Goal: Task Accomplishment & Management: Complete application form

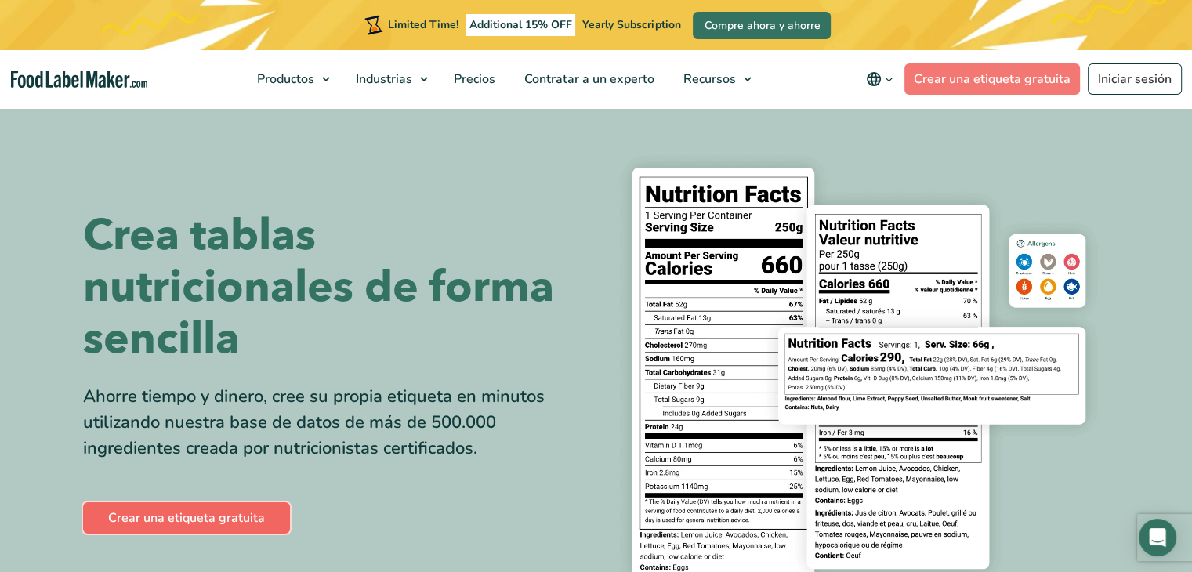
click at [169, 516] on link "Crear una etiqueta gratuita" at bounding box center [186, 517] width 207 height 31
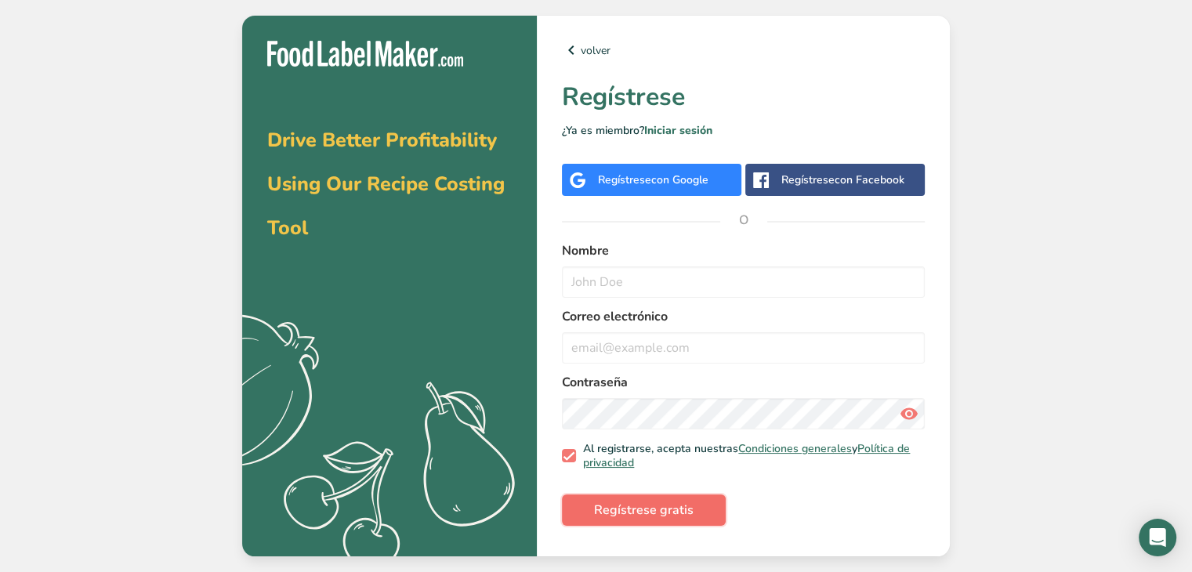
click at [617, 503] on span "Regístrese gratis" at bounding box center [644, 510] width 100 height 19
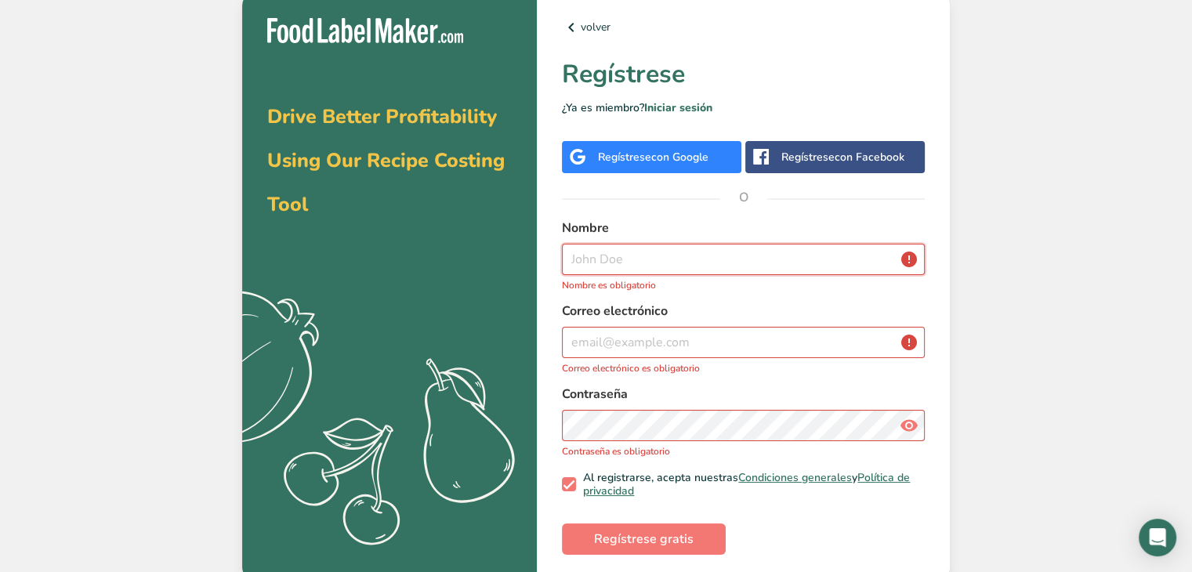
click at [616, 268] on input "text" at bounding box center [743, 259] width 363 height 31
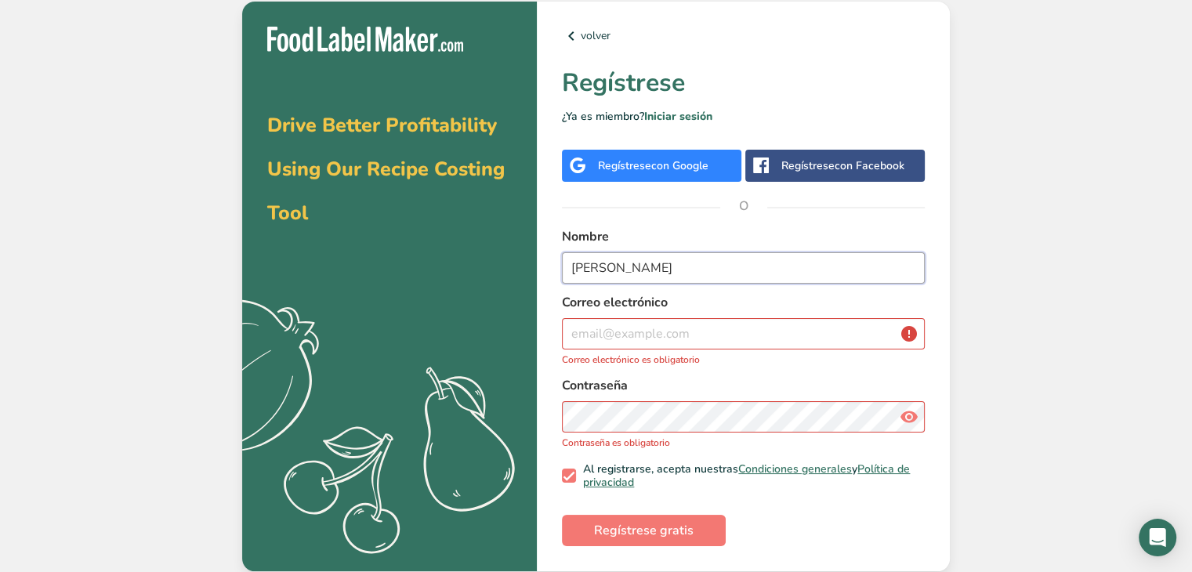
type input "kenya esparza"
click at [620, 326] on input "email" at bounding box center [743, 333] width 363 height 31
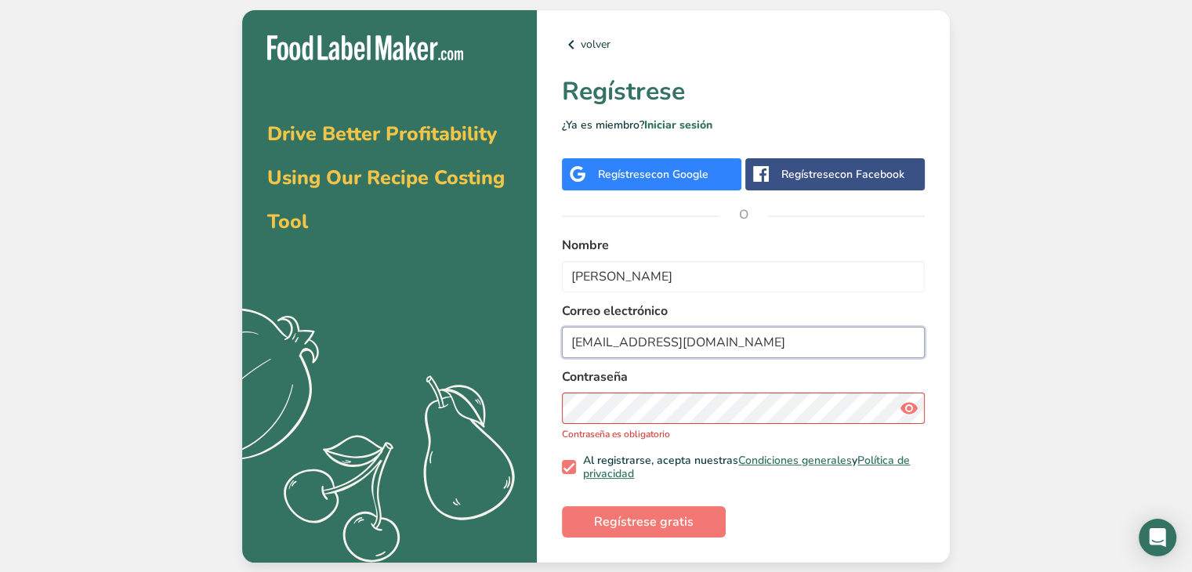
type input "happycookiscrem@gmail.com"
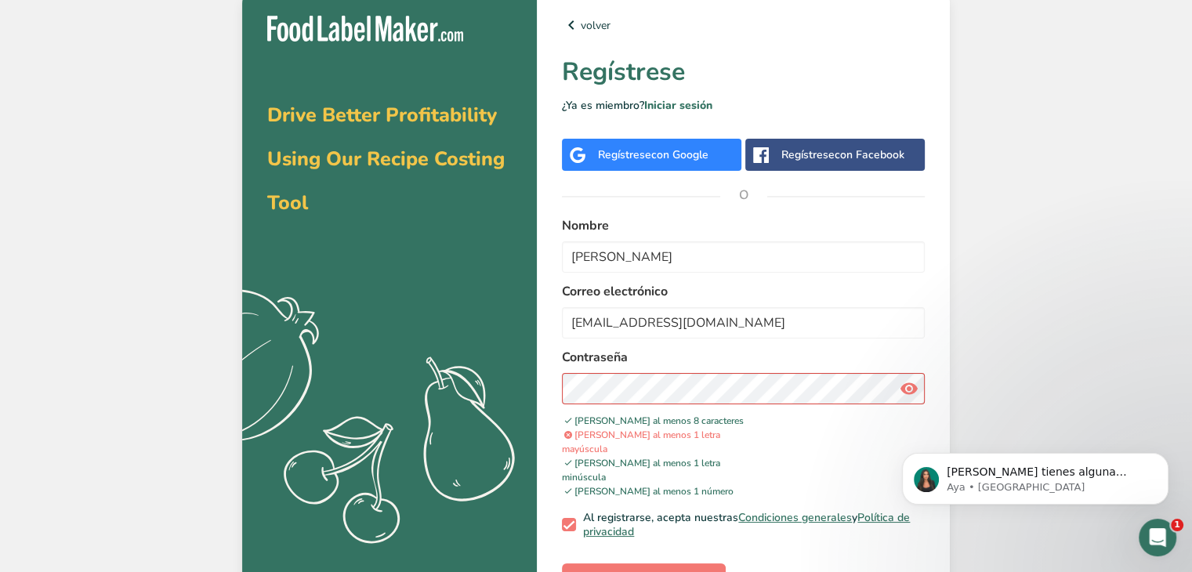
click at [904, 386] on icon at bounding box center [908, 389] width 19 height 28
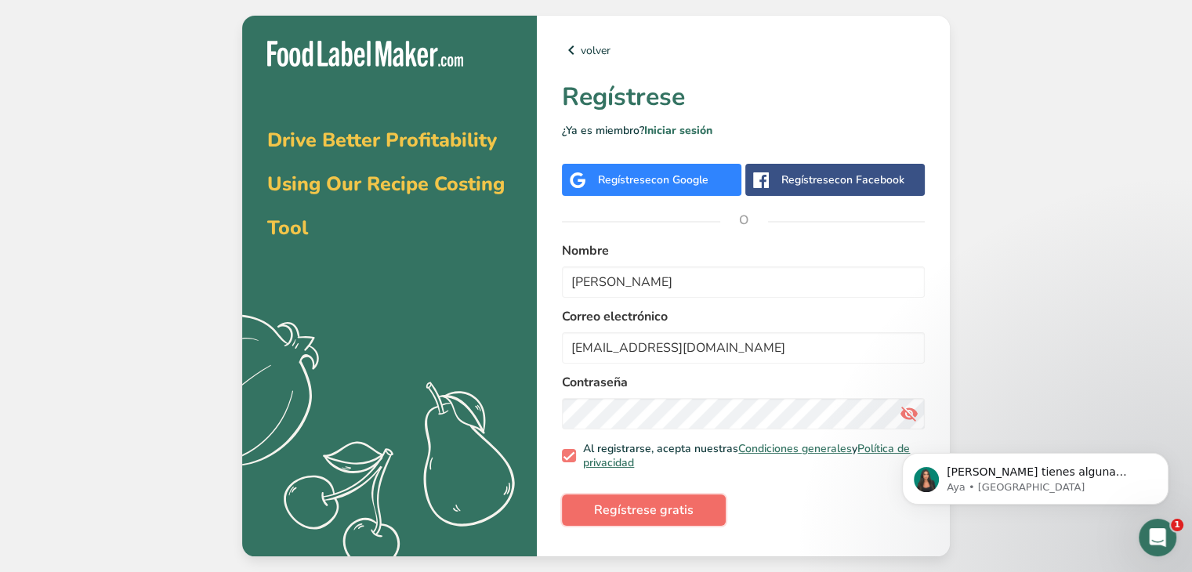
click at [656, 512] on span "Regístrese gratis" at bounding box center [644, 510] width 100 height 19
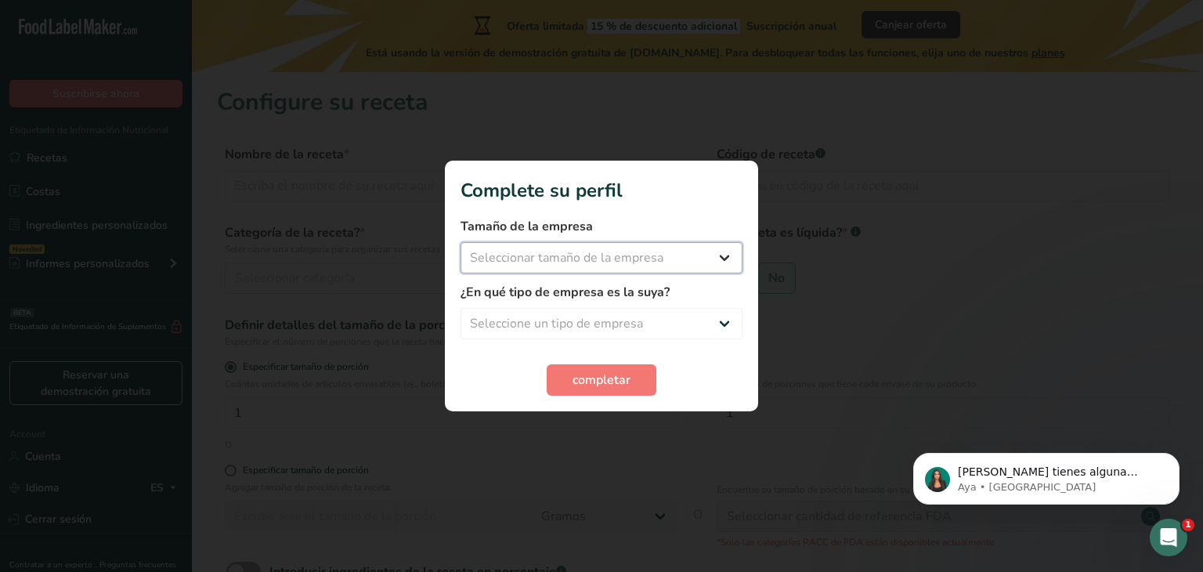
click at [589, 250] on select "Seleccionar tamaño de la empresa Menos de 10 empleados De 10 a 50 empleados De …" at bounding box center [602, 257] width 282 height 31
select select "1"
click at [461, 242] on select "Seleccionar tamaño de la empresa Menos de 10 empleados De 10 a 50 empleados De …" at bounding box center [602, 257] width 282 height 31
click at [562, 325] on select "Seleccione un tipo de empresa Fabricante de alimentos envasados Restaurante y c…" at bounding box center [602, 323] width 282 height 31
select select "1"
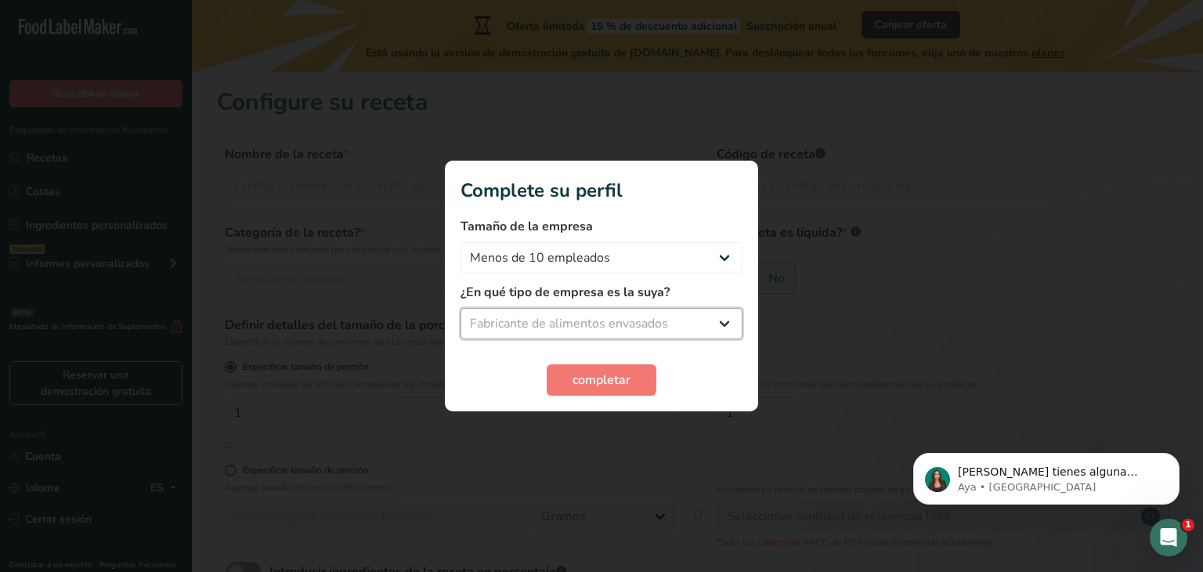
click at [461, 308] on select "Seleccione un tipo de empresa Fabricante de alimentos envasados Restaurante y c…" at bounding box center [602, 323] width 282 height 31
click at [579, 380] on span "completar" at bounding box center [602, 380] width 58 height 19
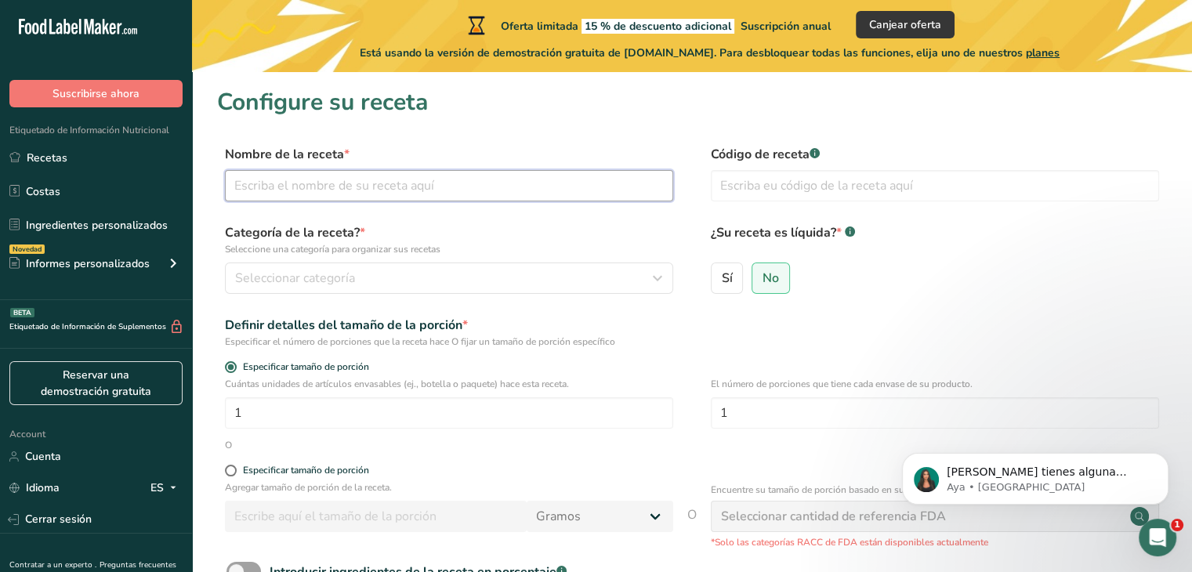
click at [591, 188] on input "text" at bounding box center [449, 185] width 448 height 31
type input "chantilli"
click at [465, 277] on div "Seleccionar categoría" at bounding box center [444, 278] width 418 height 19
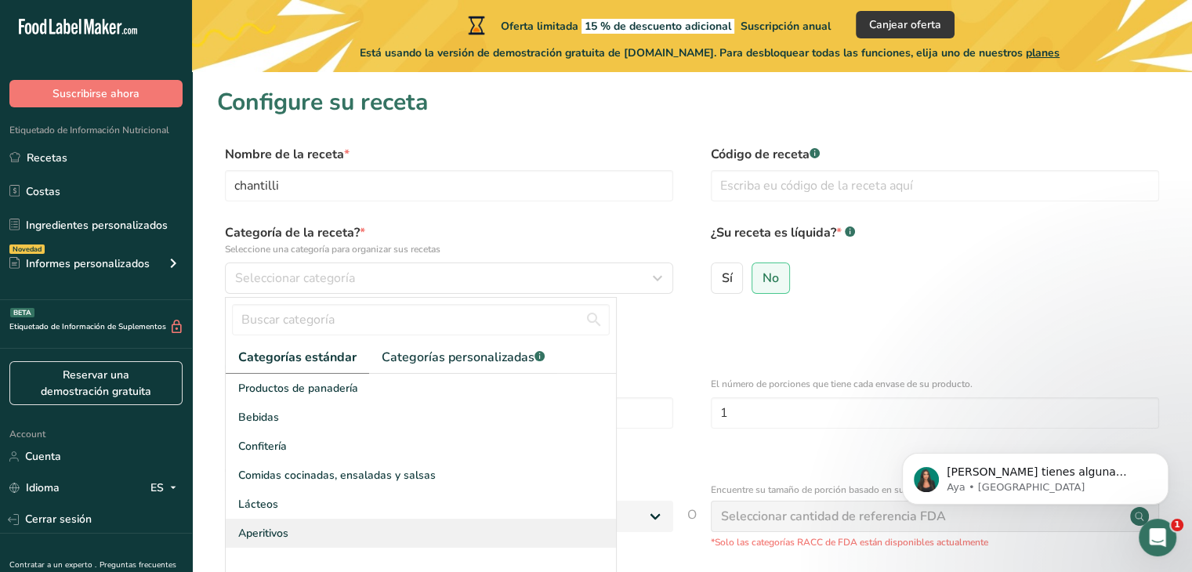
click at [330, 519] on div "Aperitivos" at bounding box center [421, 533] width 390 height 29
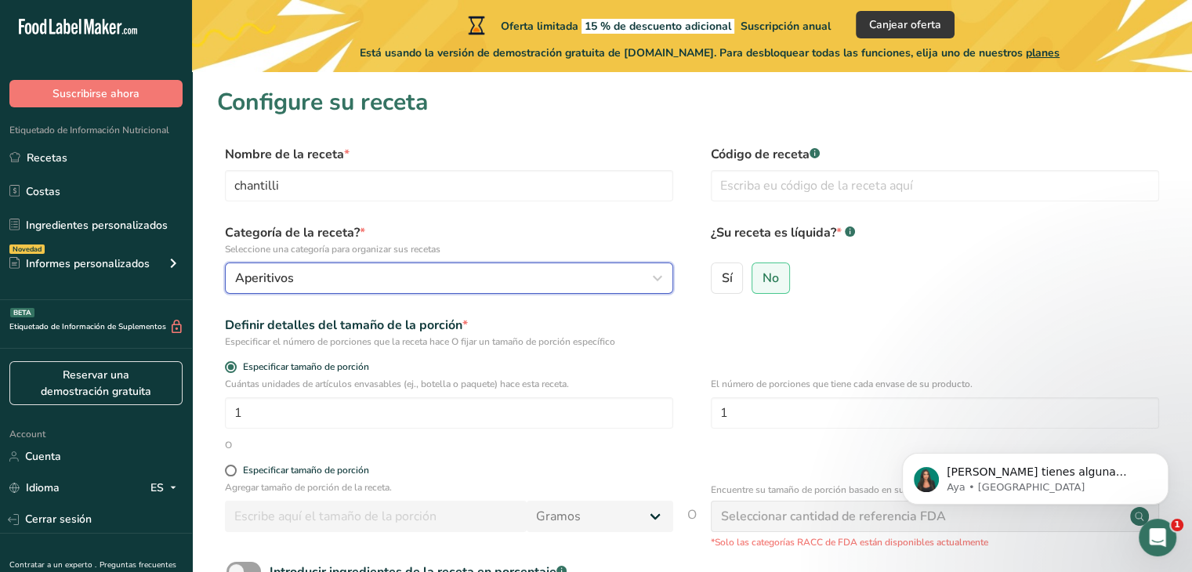
click at [333, 288] on button "Aperitivos" at bounding box center [449, 277] width 448 height 31
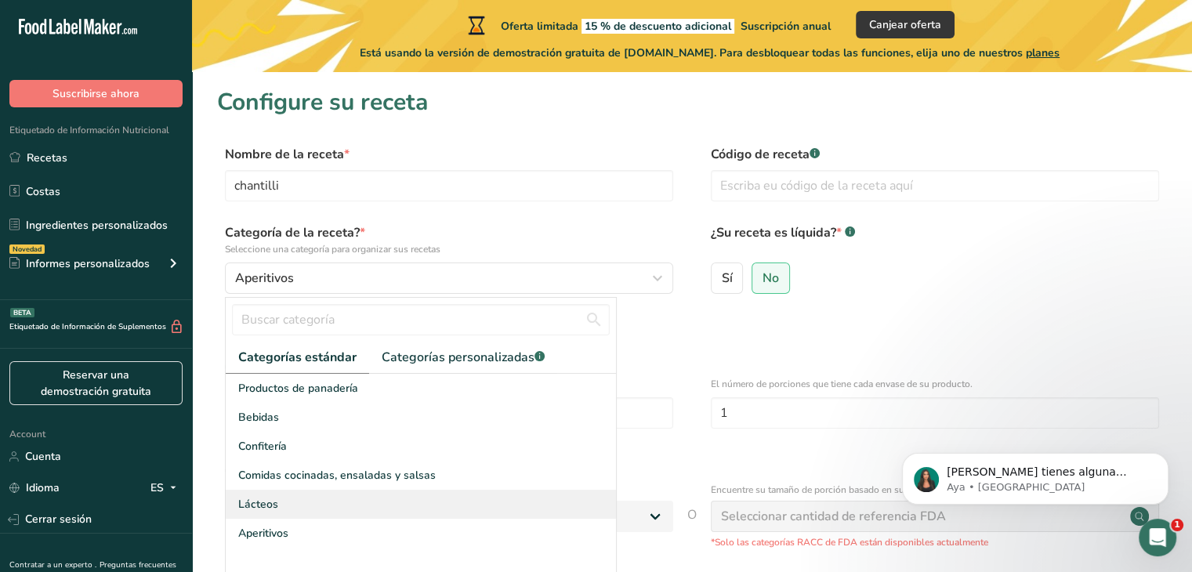
click at [323, 501] on div "Lácteos" at bounding box center [421, 504] width 390 height 29
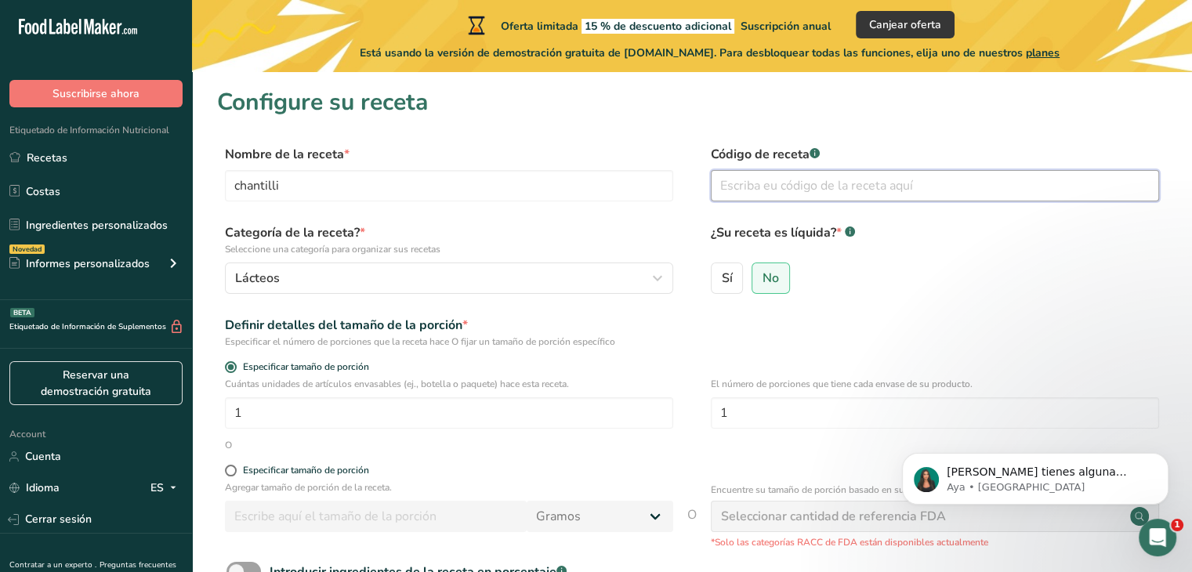
click at [746, 194] on input "text" at bounding box center [935, 185] width 448 height 31
type input "e"
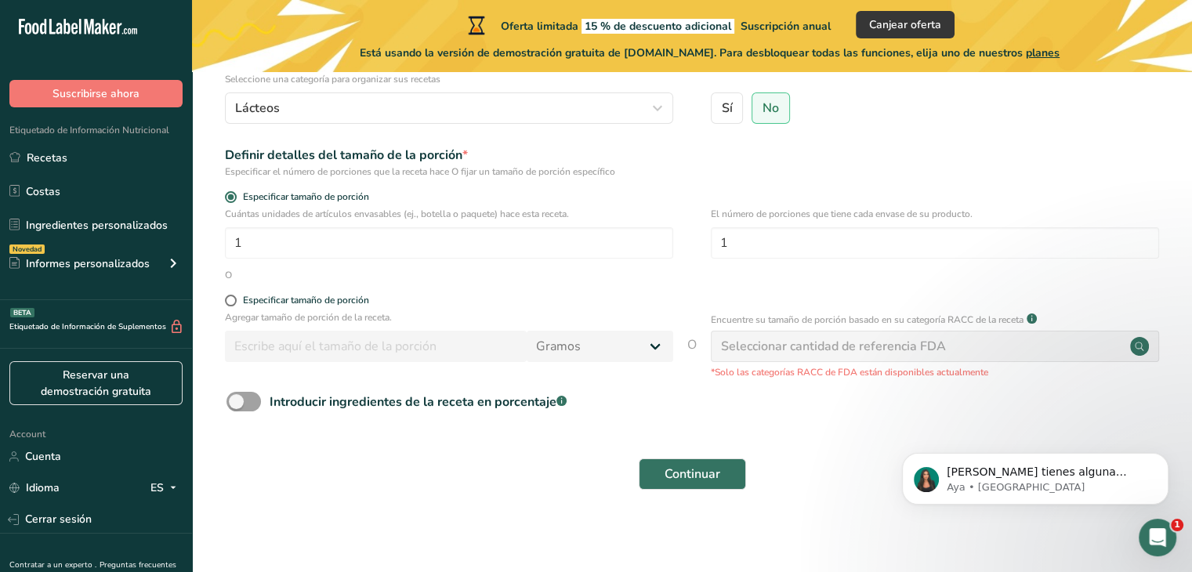
scroll to position [172, 0]
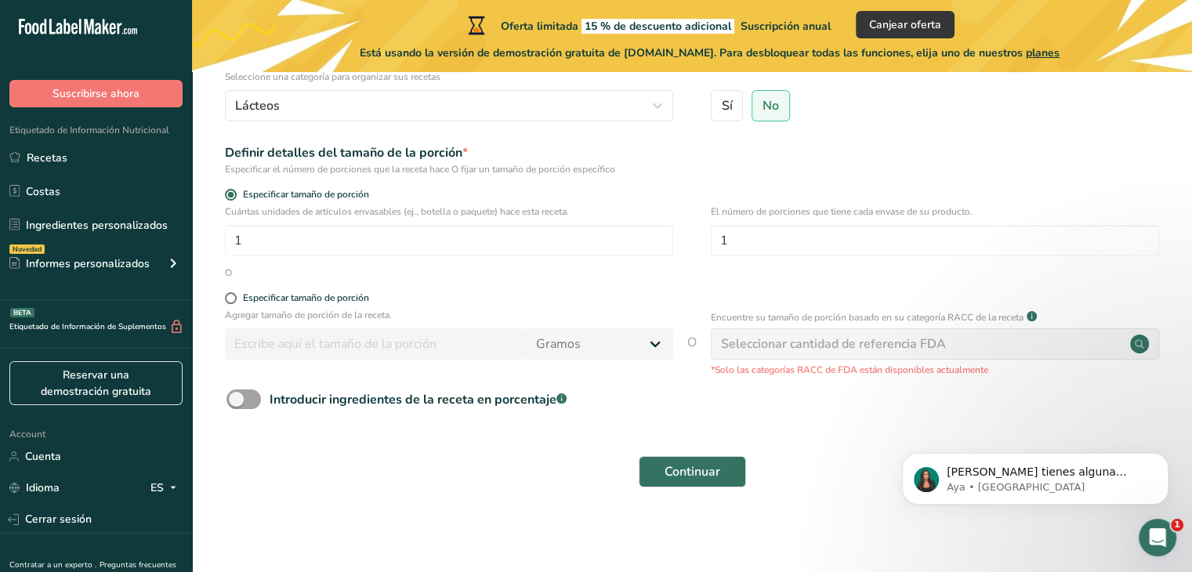
click at [229, 289] on form "Nombre de la receta * chantilli Código de receta .a-a{fill:#347362;}.b-a{fill:#…" at bounding box center [692, 235] width 950 height 524
click at [235, 294] on span at bounding box center [231, 298] width 12 height 12
click at [235, 294] on input "Especificar tamaño de porción" at bounding box center [230, 298] width 10 height 10
radio input "true"
radio input "false"
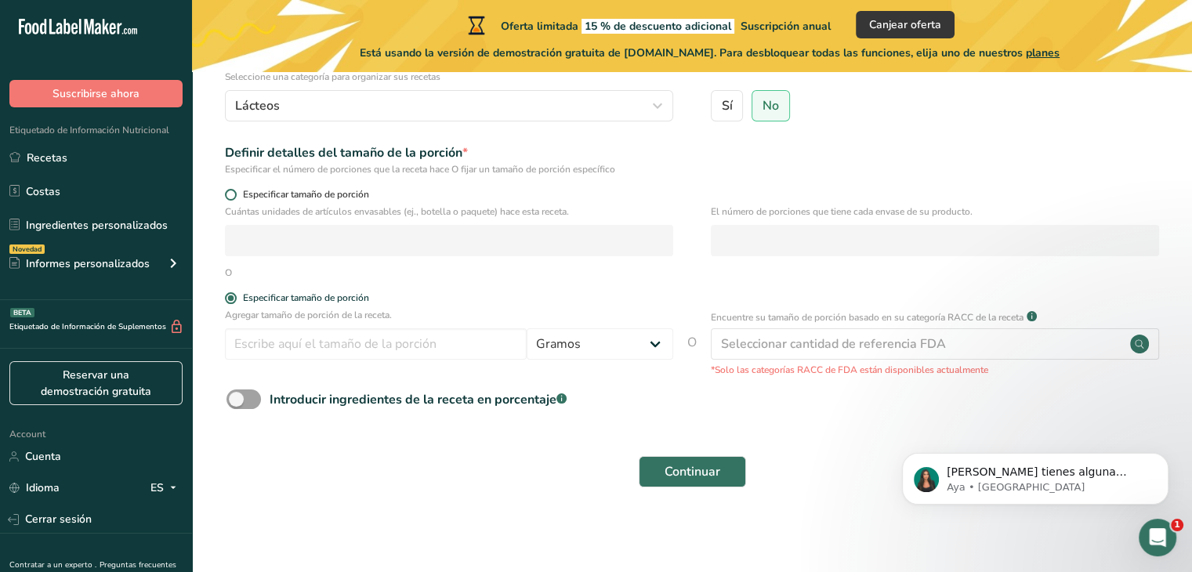
click at [237, 195] on span "Especificar tamaño de porción" at bounding box center [303, 195] width 132 height 12
click at [235, 195] on input "Especificar tamaño de porción" at bounding box center [230, 195] width 10 height 10
radio input "true"
radio input "false"
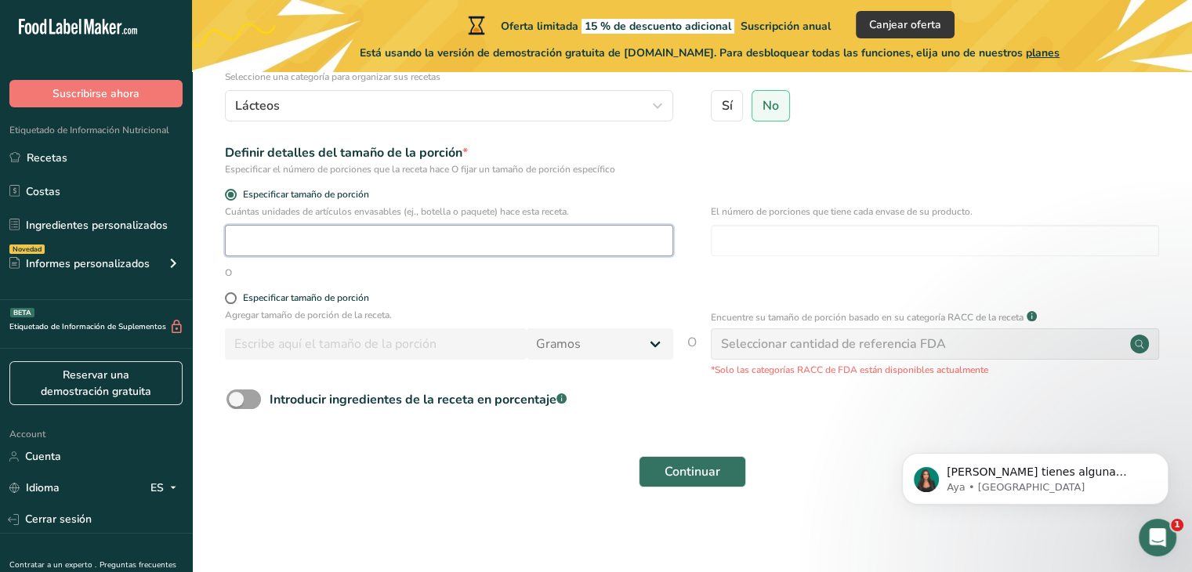
click at [266, 236] on input "number" at bounding box center [449, 240] width 448 height 31
type input "1"
click at [241, 396] on span at bounding box center [243, 399] width 34 height 20
click at [237, 396] on input "Introducir ingredientes de la receta en porcentaje .a-a{fill:#347362;}.b-a{fill…" at bounding box center [231, 399] width 10 height 10
checkbox input "true"
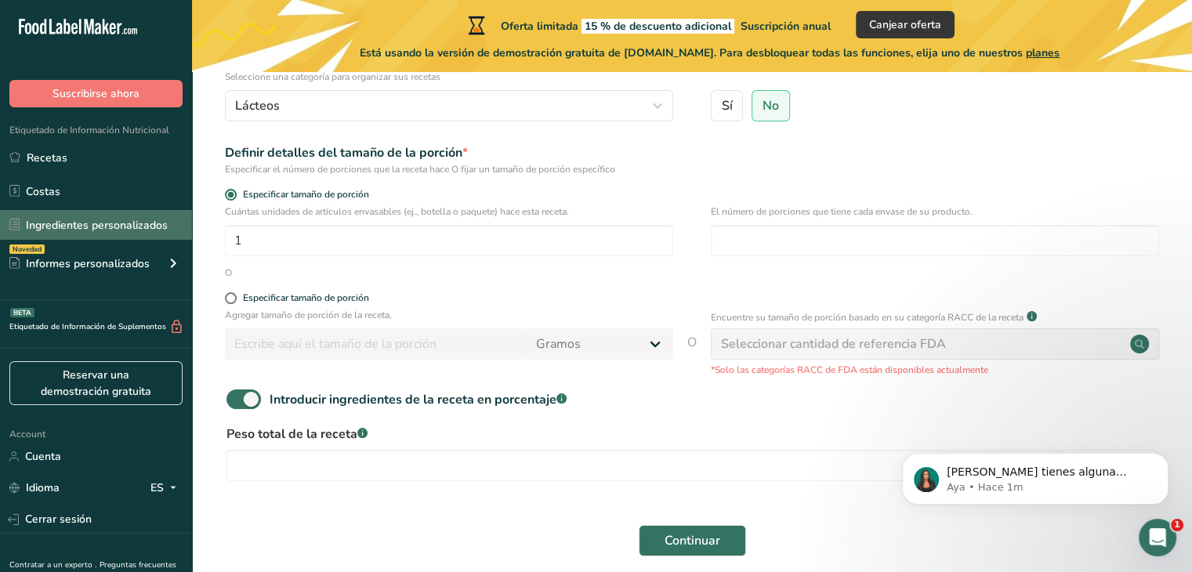
click at [116, 231] on link "Ingredientes personalizados" at bounding box center [96, 225] width 192 height 30
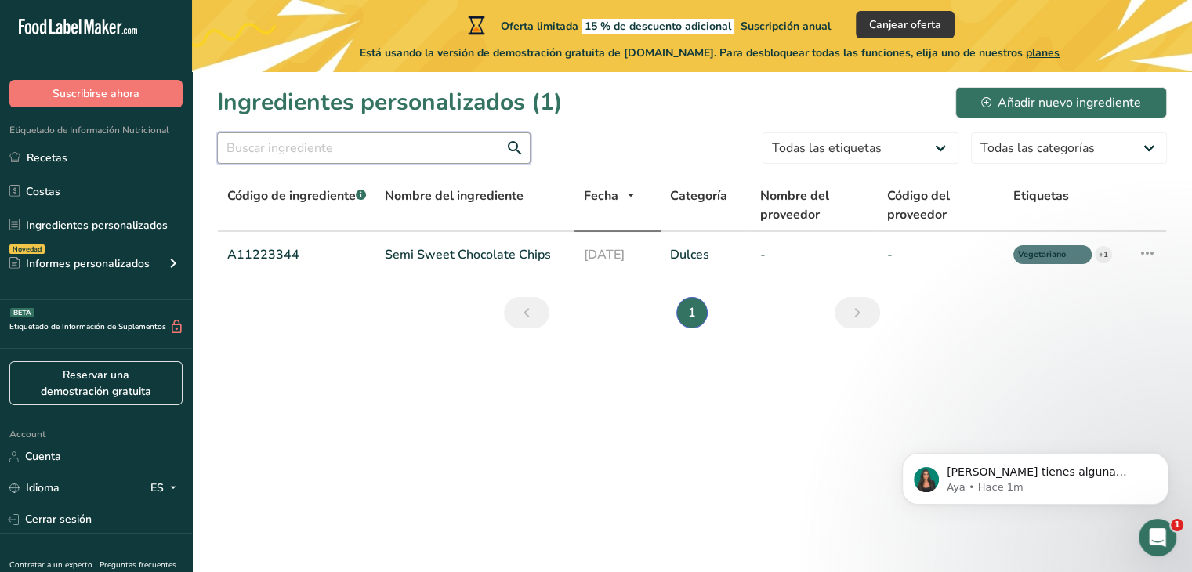
click at [248, 154] on input "text" at bounding box center [373, 147] width 313 height 31
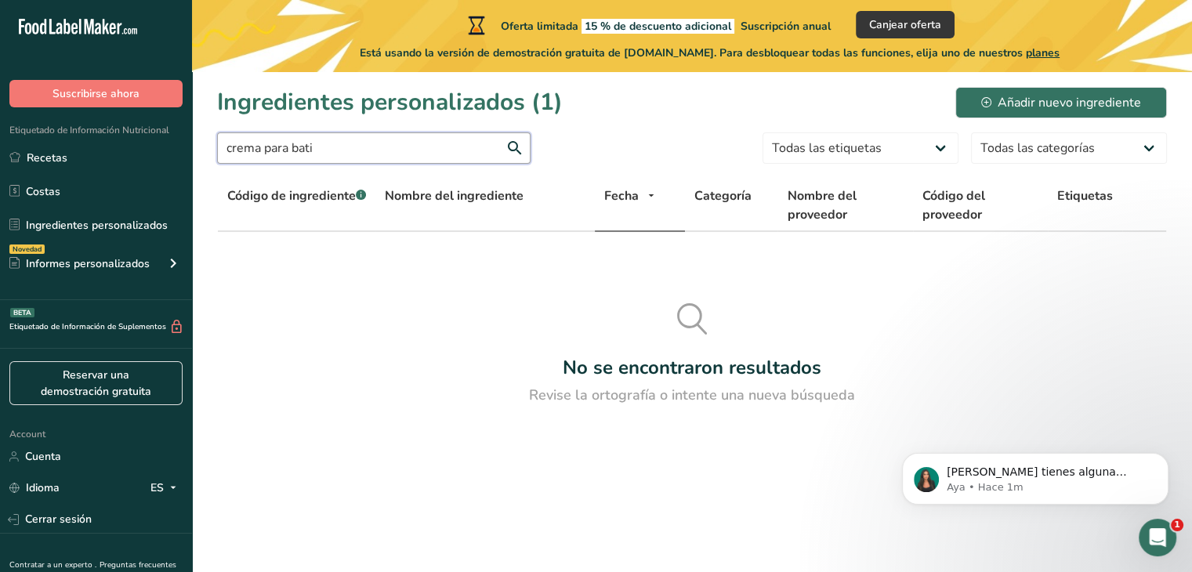
type input "crema para batir"
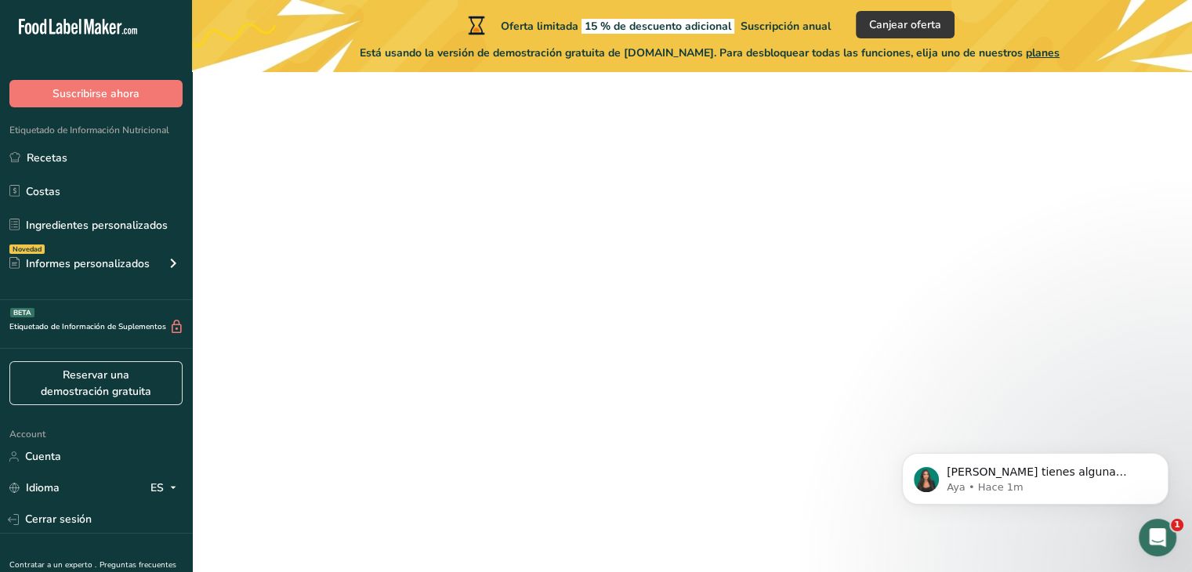
scroll to position [172, 0]
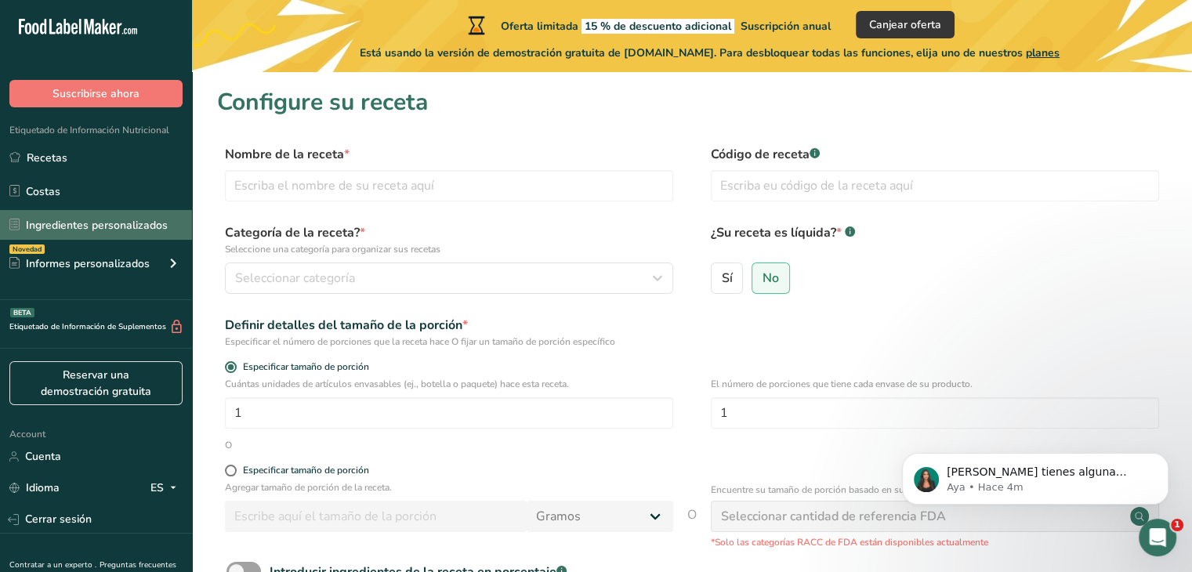
click at [133, 223] on link "Ingredientes personalizados" at bounding box center [96, 225] width 192 height 30
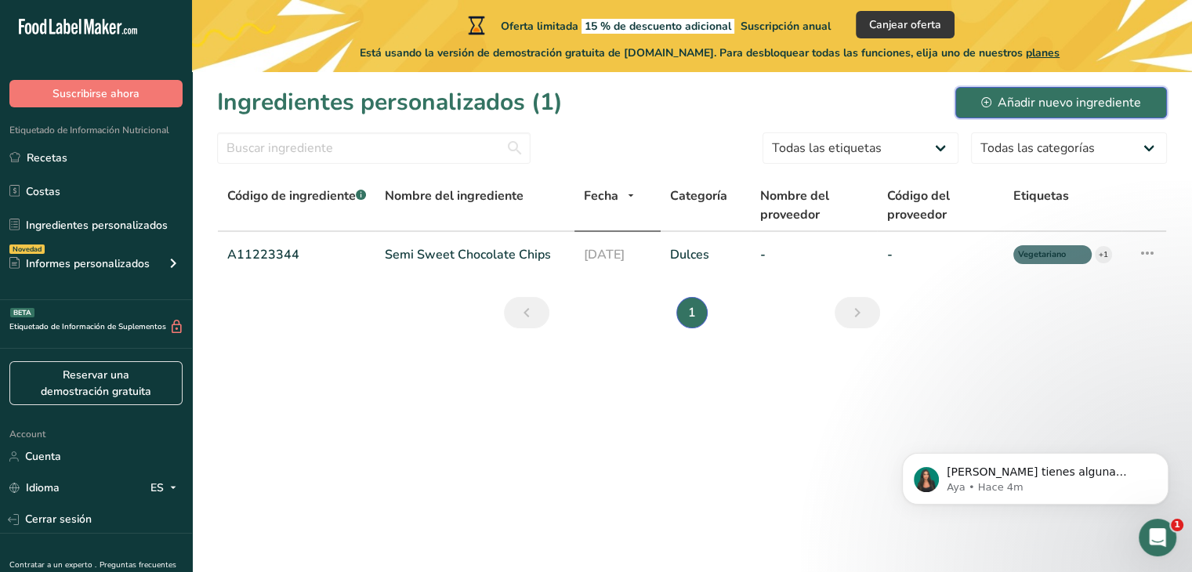
click at [995, 103] on div "Añadir nuevo ingrediente" at bounding box center [1061, 102] width 160 height 19
